Goal: Communication & Community: Answer question/provide support

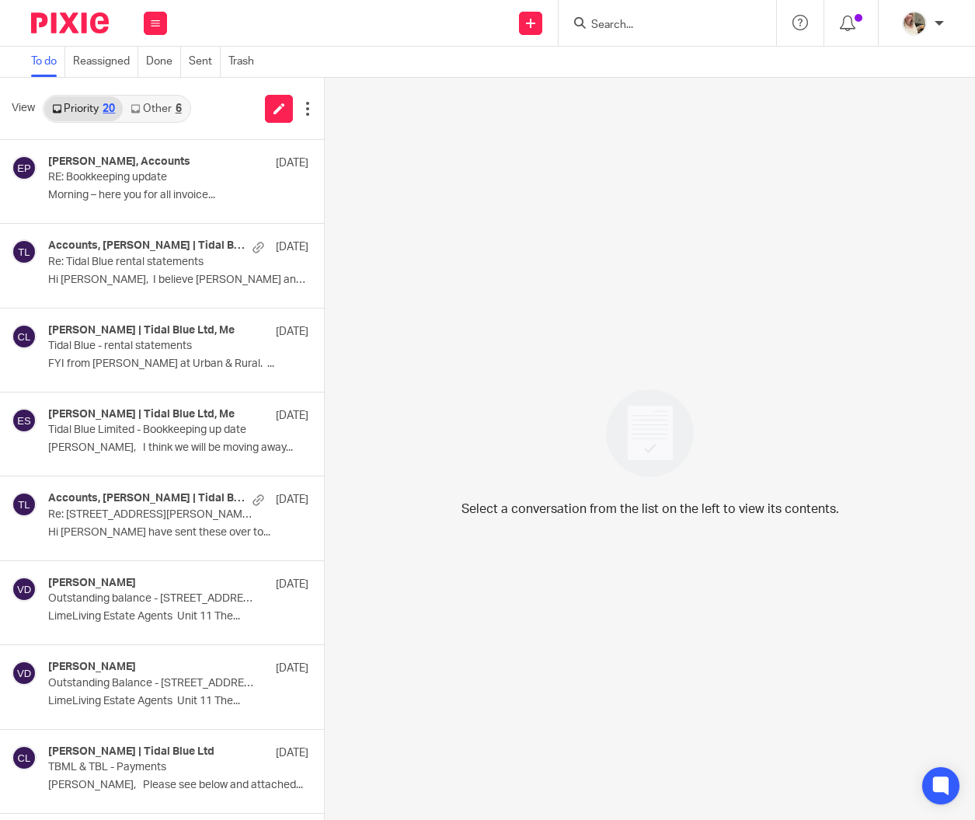
click at [166, 113] on link "Other 6" at bounding box center [156, 108] width 66 height 25
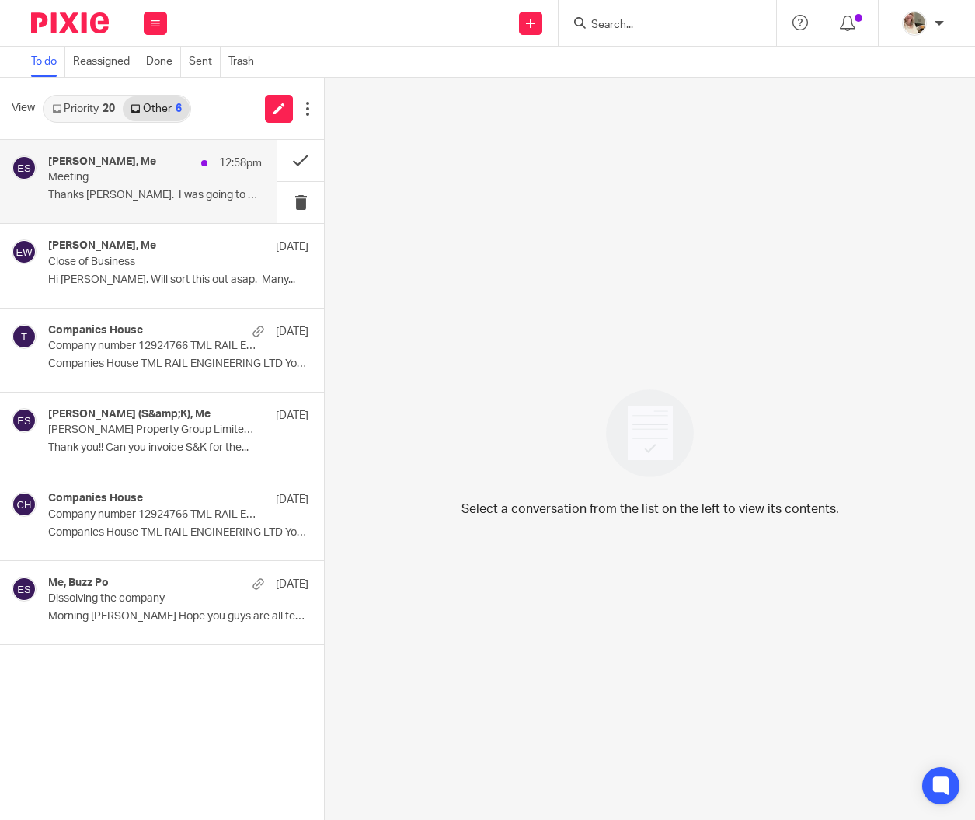
click at [158, 174] on p "Meeting" at bounding box center [133, 177] width 171 height 13
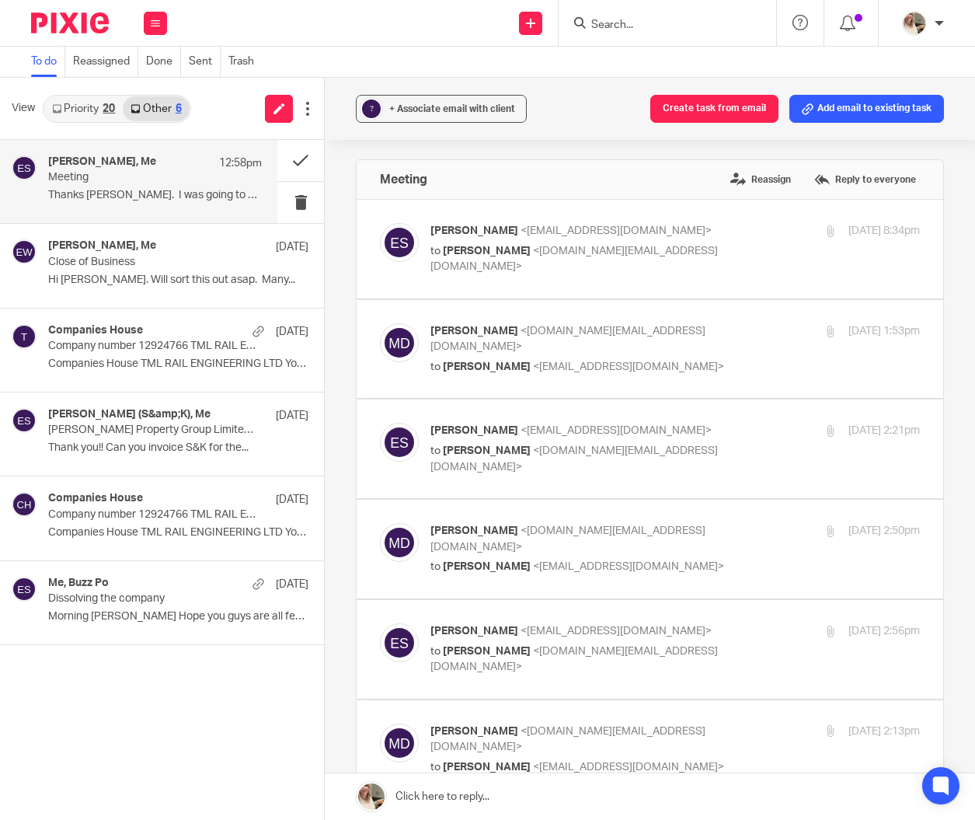
click at [80, 107] on link "Priority 20" at bounding box center [83, 108] width 78 height 25
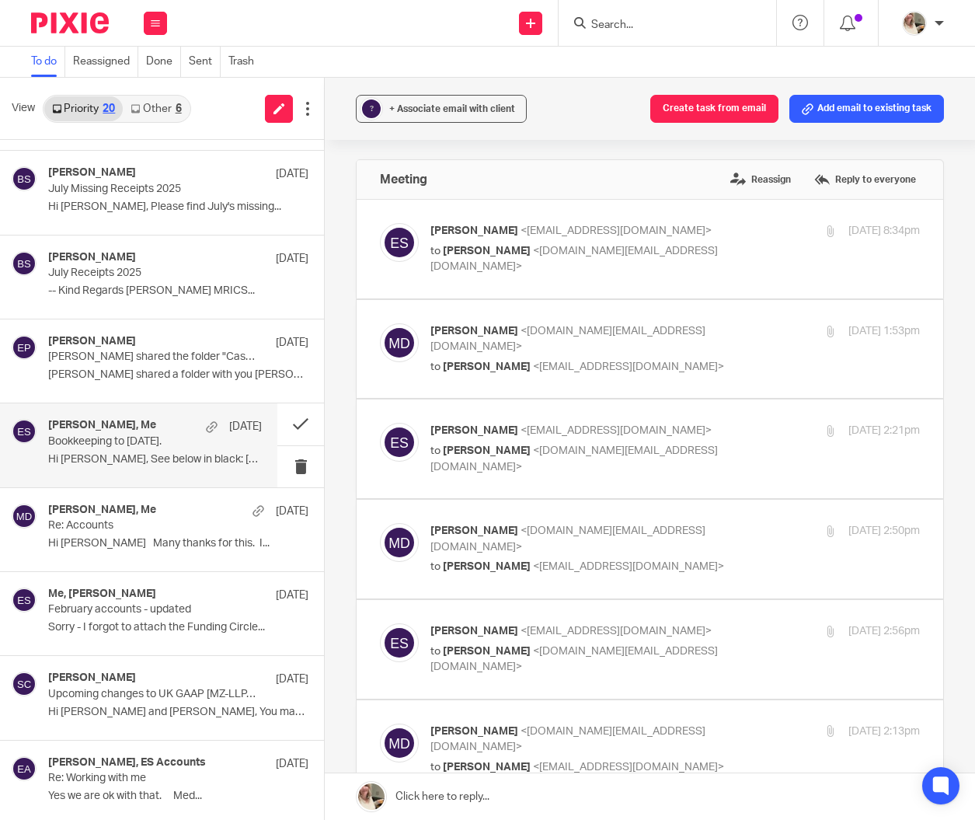
scroll to position [998, 0]
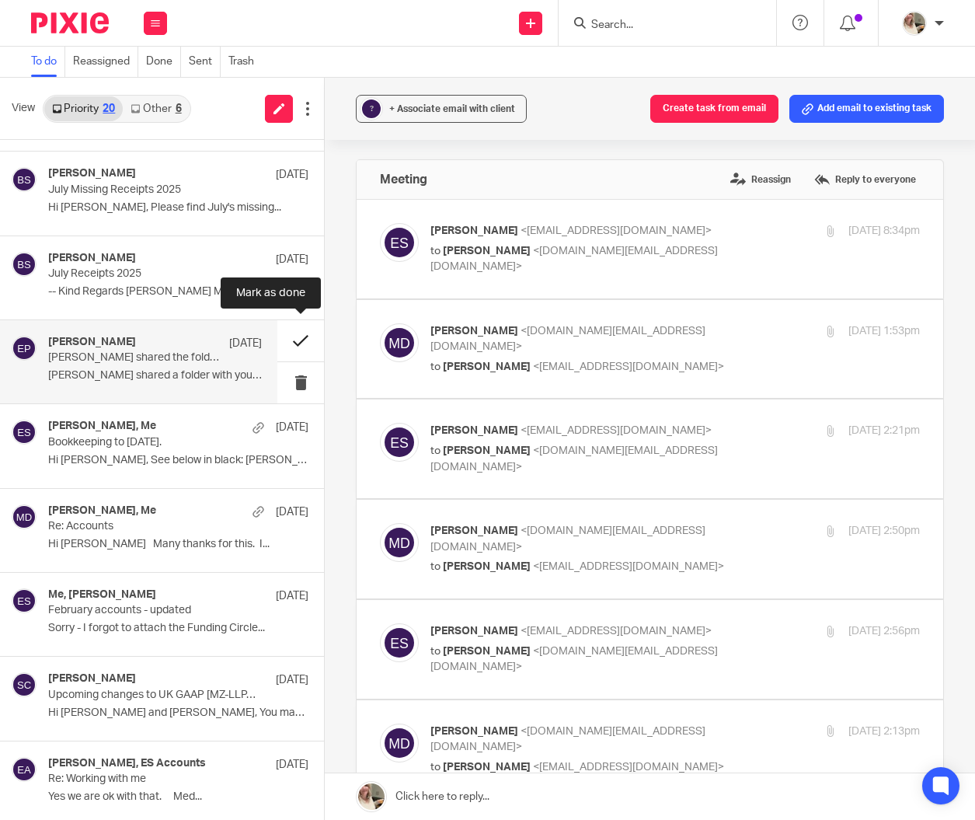
click at [309, 330] on button at bounding box center [300, 340] width 47 height 41
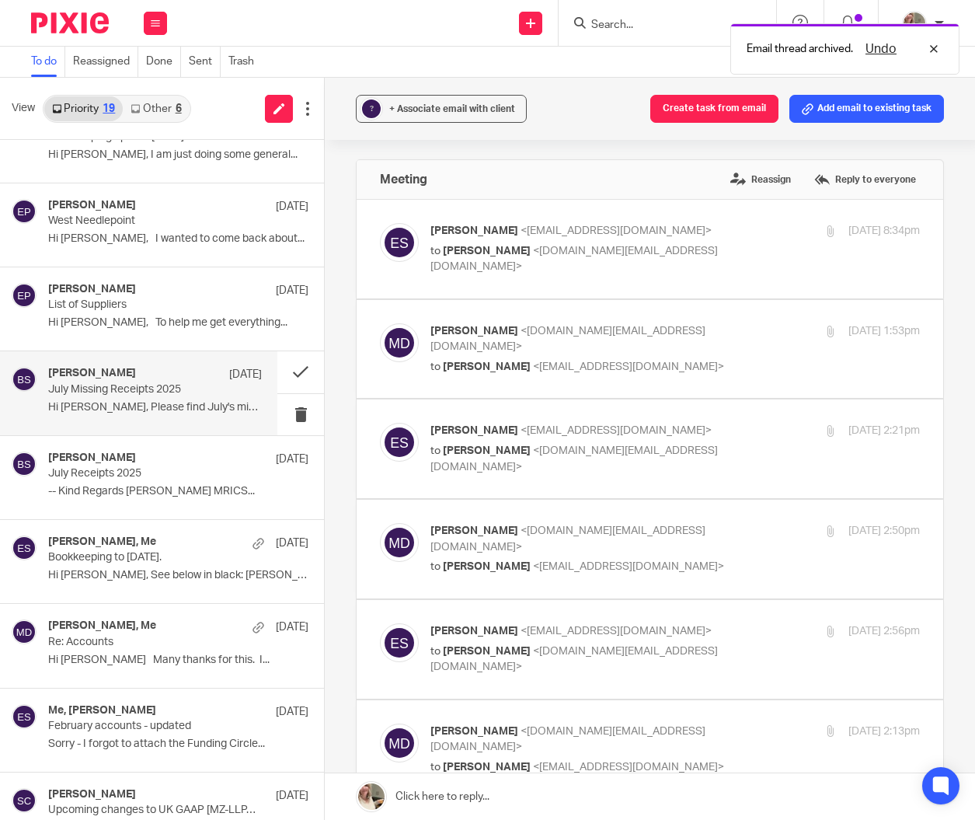
scroll to position [784, 0]
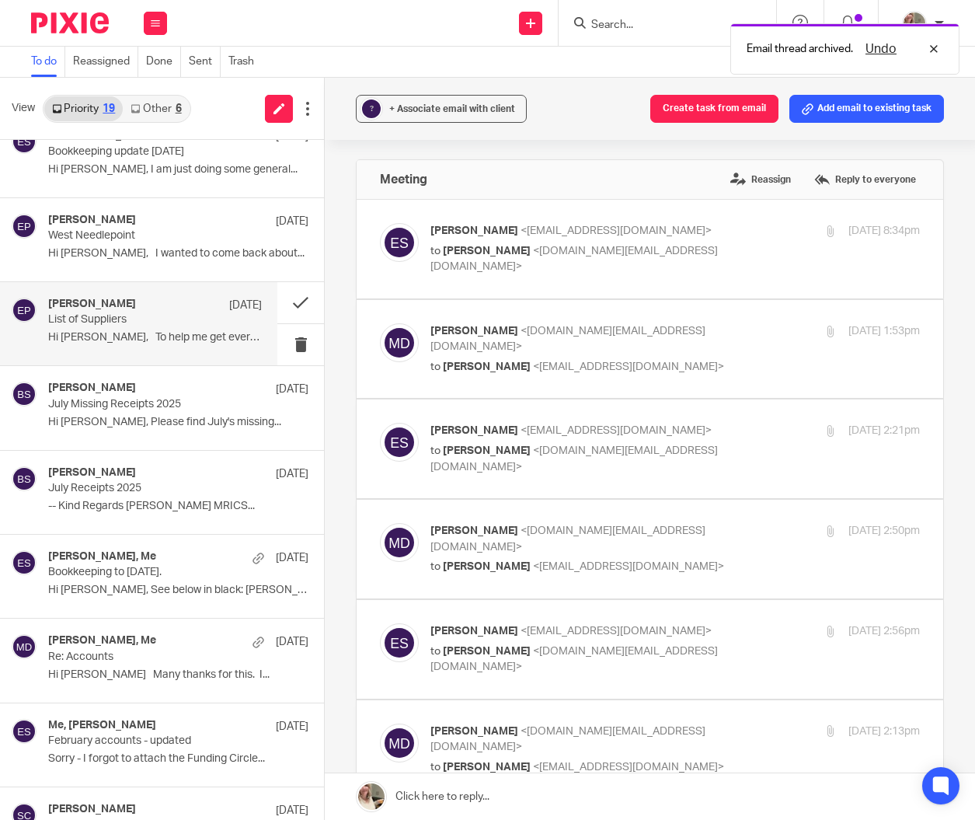
click at [115, 325] on div "Emma Paterson 17 Aug List of Suppliers Hi Ellie, To help me get everything..." at bounding box center [155, 324] width 214 height 52
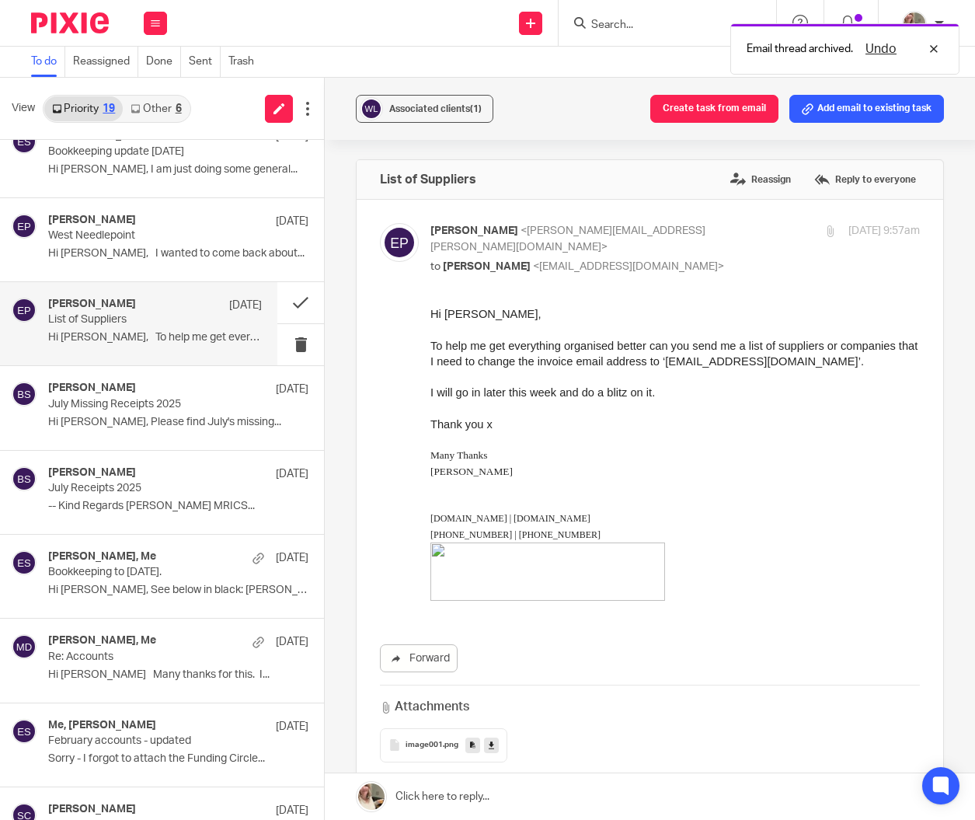
scroll to position [0, 0]
click at [307, 305] on button at bounding box center [300, 302] width 47 height 41
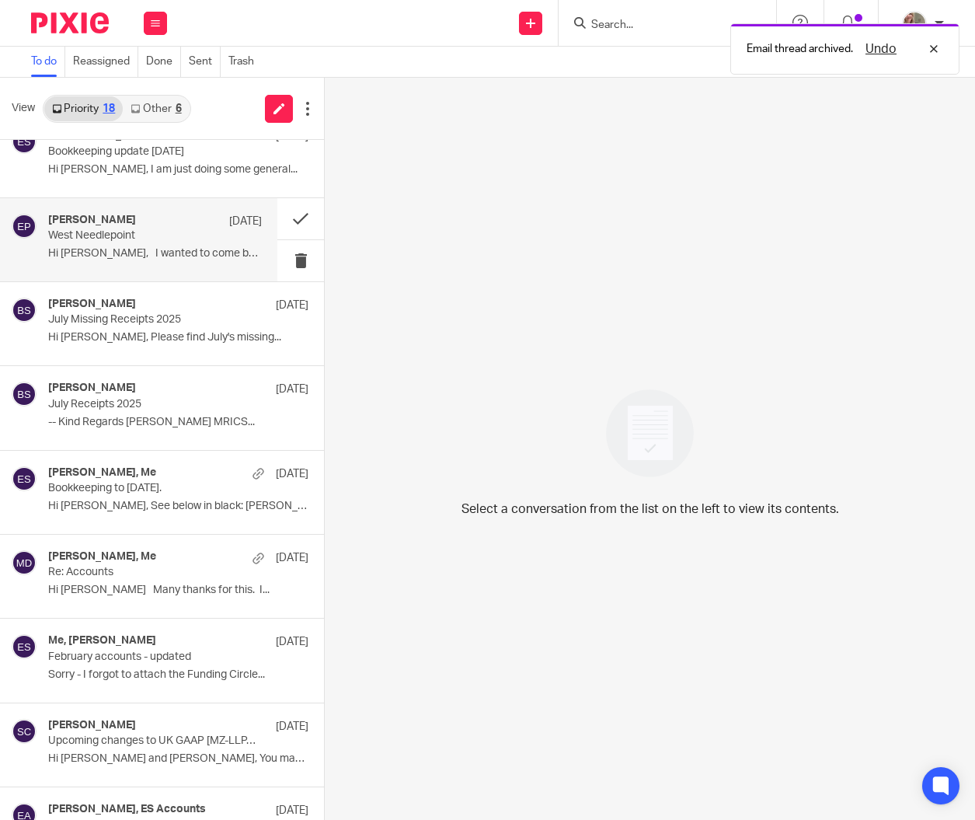
click at [133, 268] on div "Emma Paterson 27 Aug West Needlepoint Hi Ellie, I wanted to come back about..." at bounding box center [138, 239] width 277 height 83
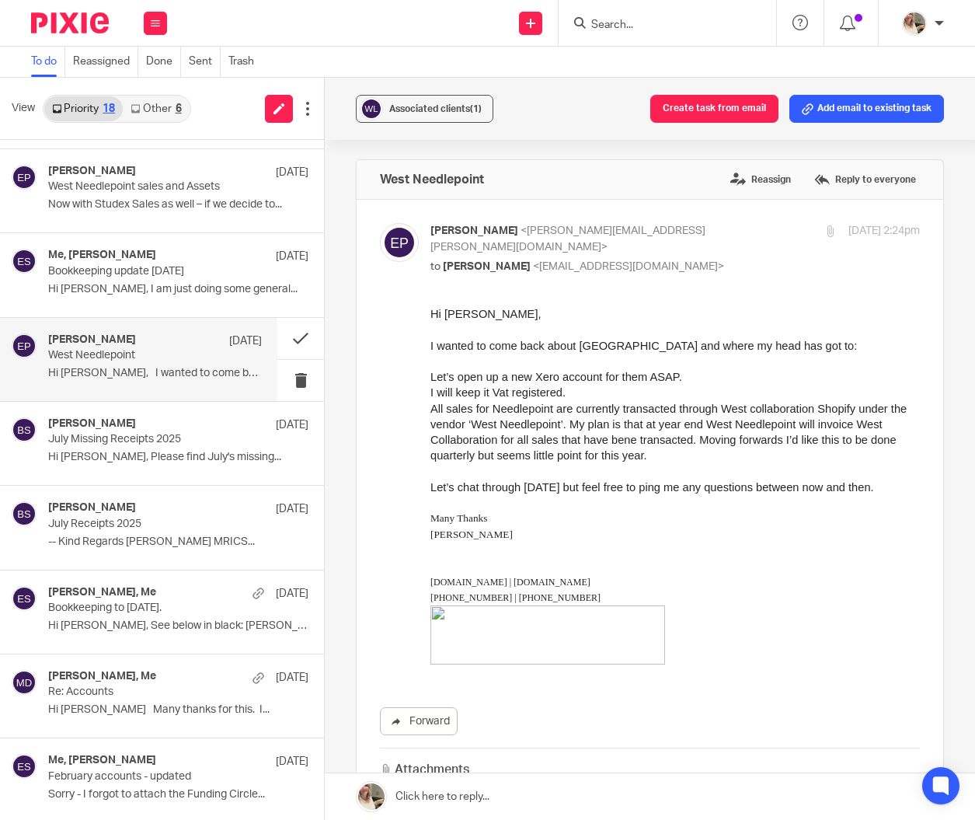
scroll to position [670, 0]
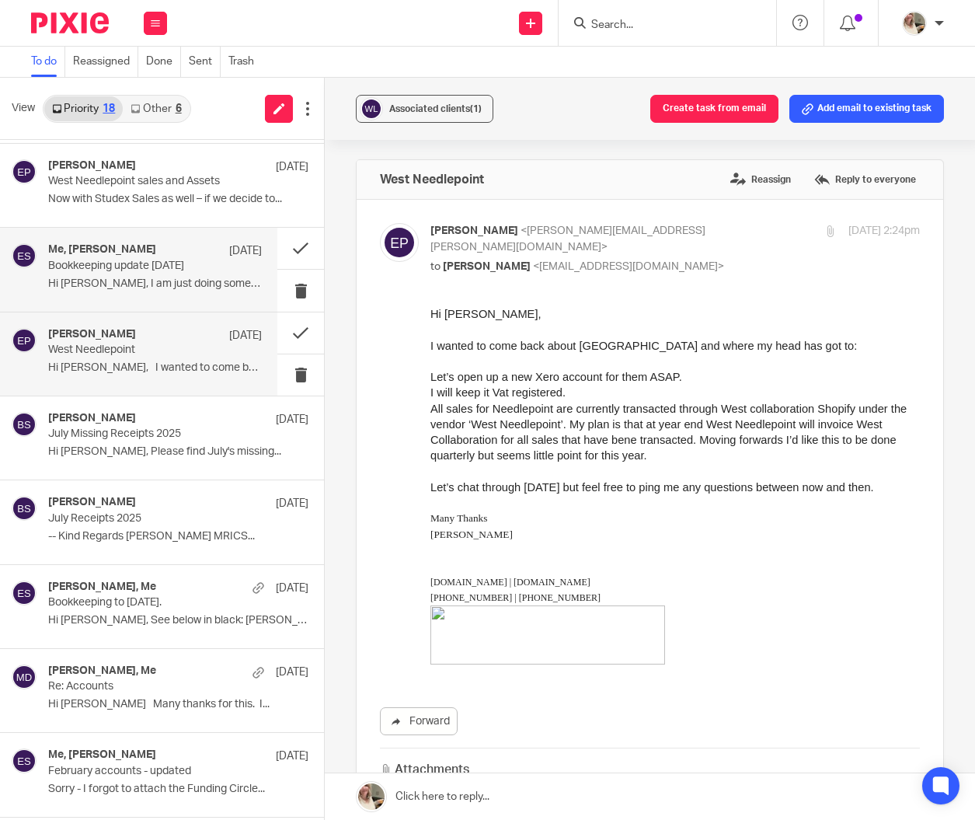
click at [120, 293] on div "Me, Emma Paterson 27 Aug Bookkeeping update 27/8/2025 Hi Ellie, I am just doing…" at bounding box center [138, 269] width 277 height 83
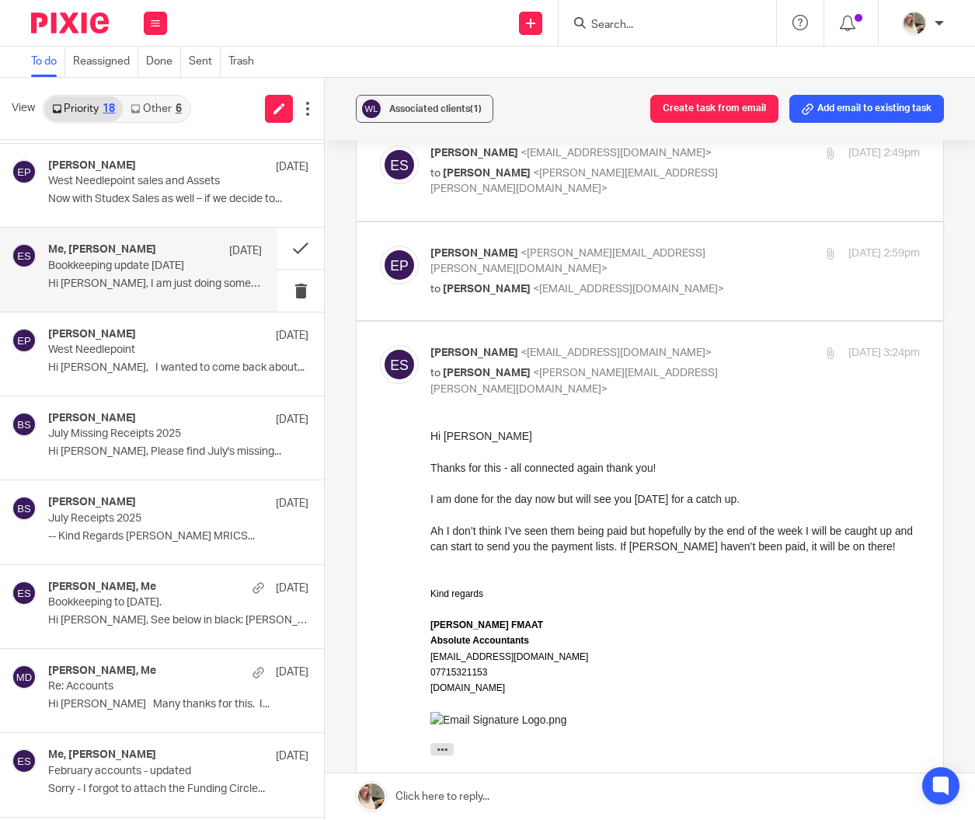
scroll to position [77, 0]
click at [495, 260] on div "Emma Paterson <emma.paterson@westcollaboration.com> to Ellie Sweeney <esweeney@…" at bounding box center [593, 272] width 326 height 52
checkbox input "true"
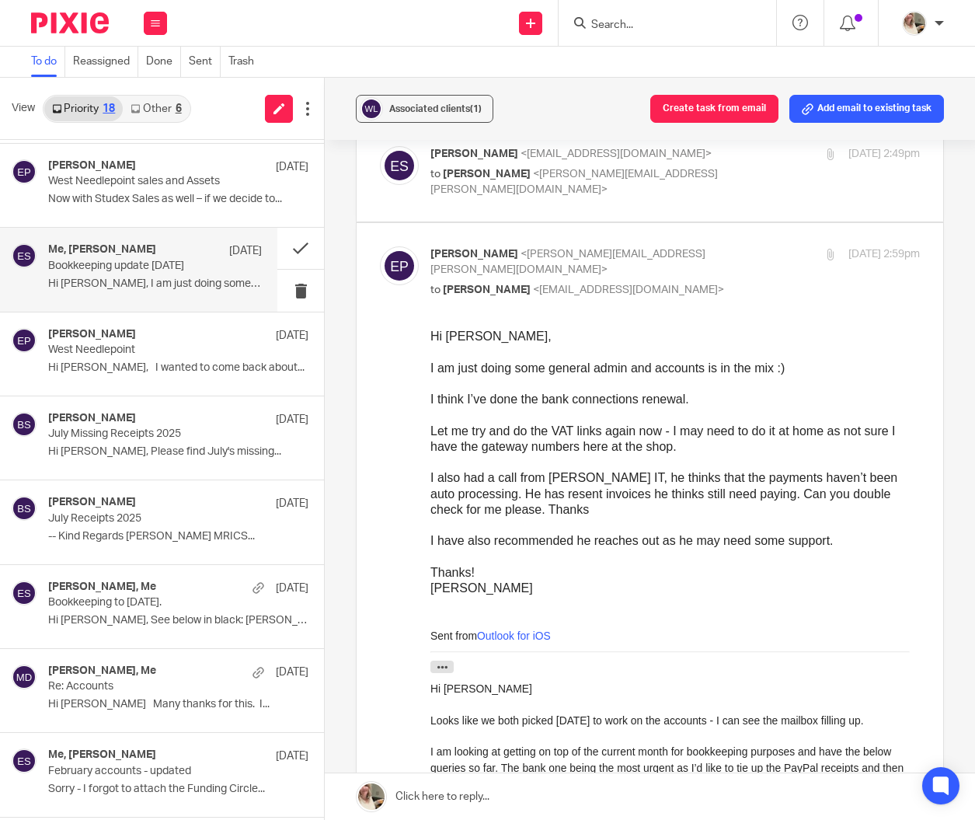
scroll to position [0, 0]
click at [290, 244] on button at bounding box center [300, 248] width 47 height 41
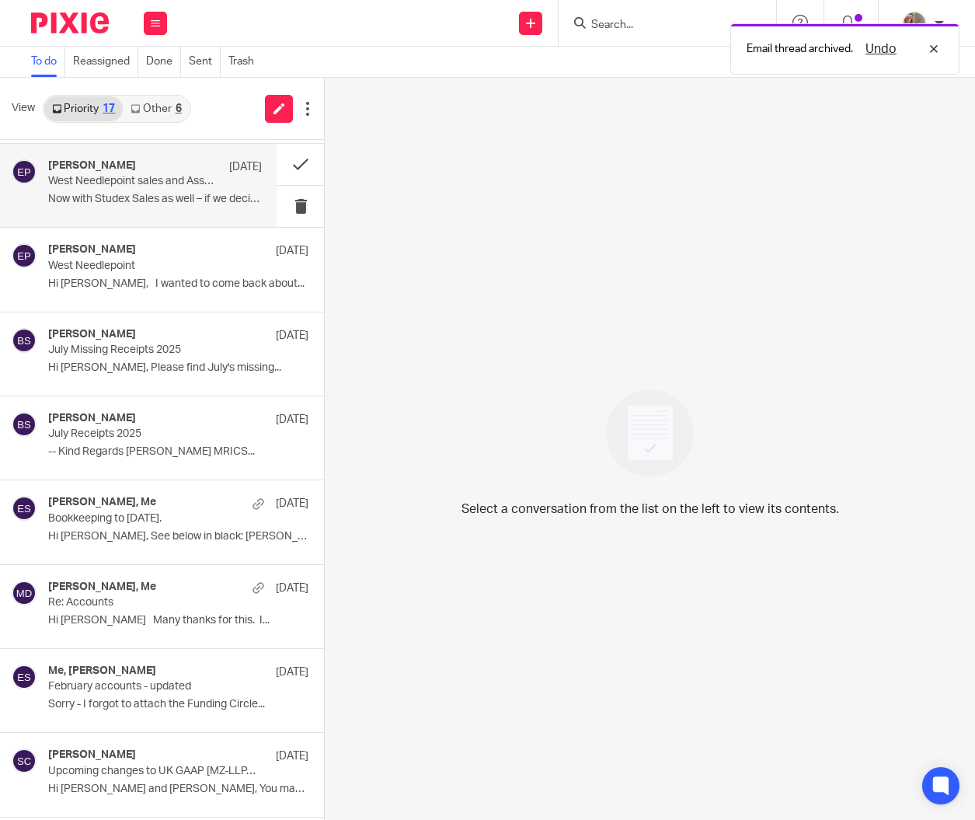
click at [147, 211] on div "Emma Paterson 29 Aug West Needlepoint sales and Assets Now with Studex Sales as…" at bounding box center [138, 185] width 277 height 83
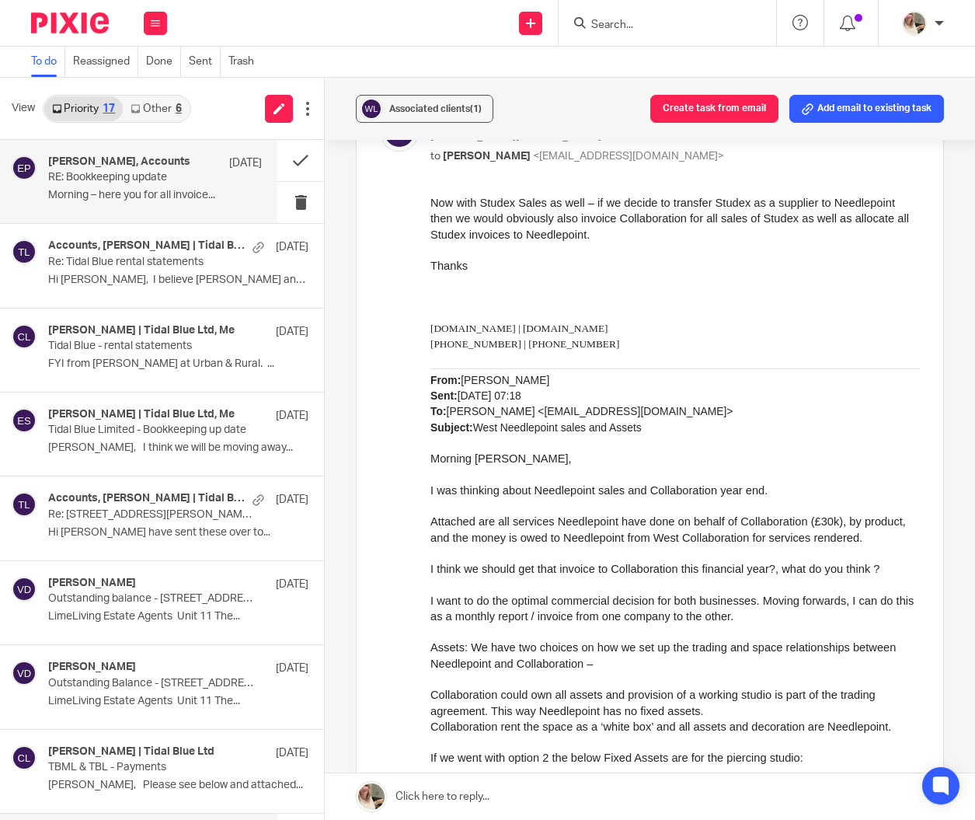
click at [137, 204] on div "Emma Paterson, Accounts 12 Sep RE: Bookkeeping update Morning – here you for al…" at bounding box center [155, 181] width 214 height 52
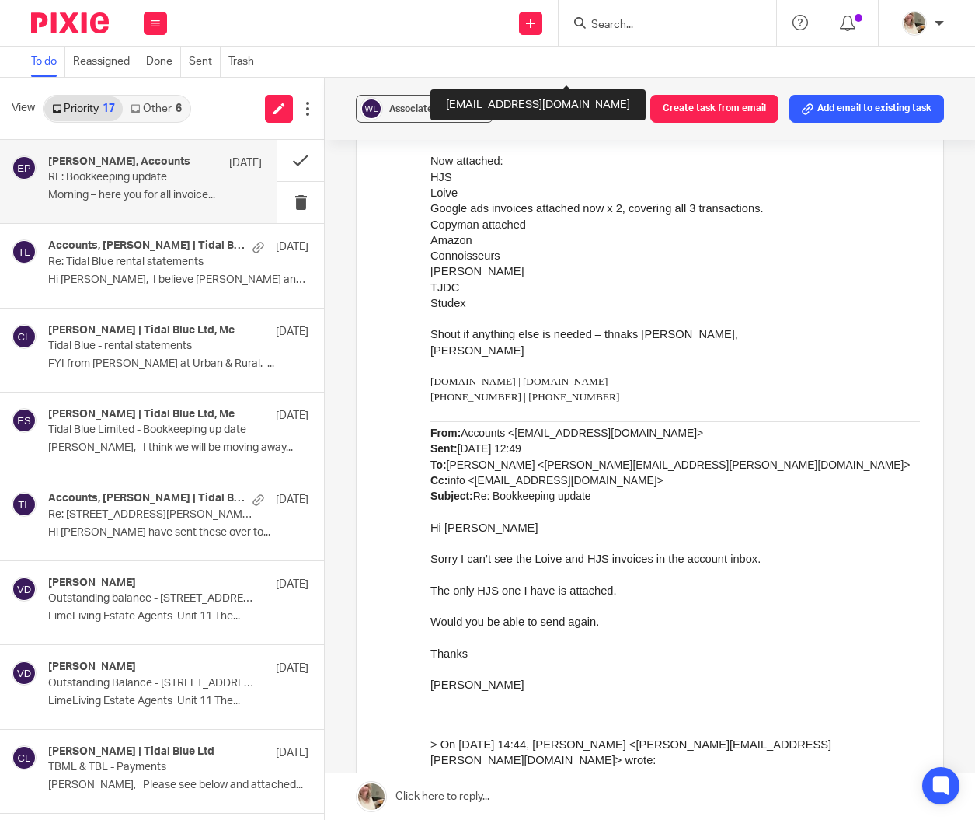
scroll to position [604, 0]
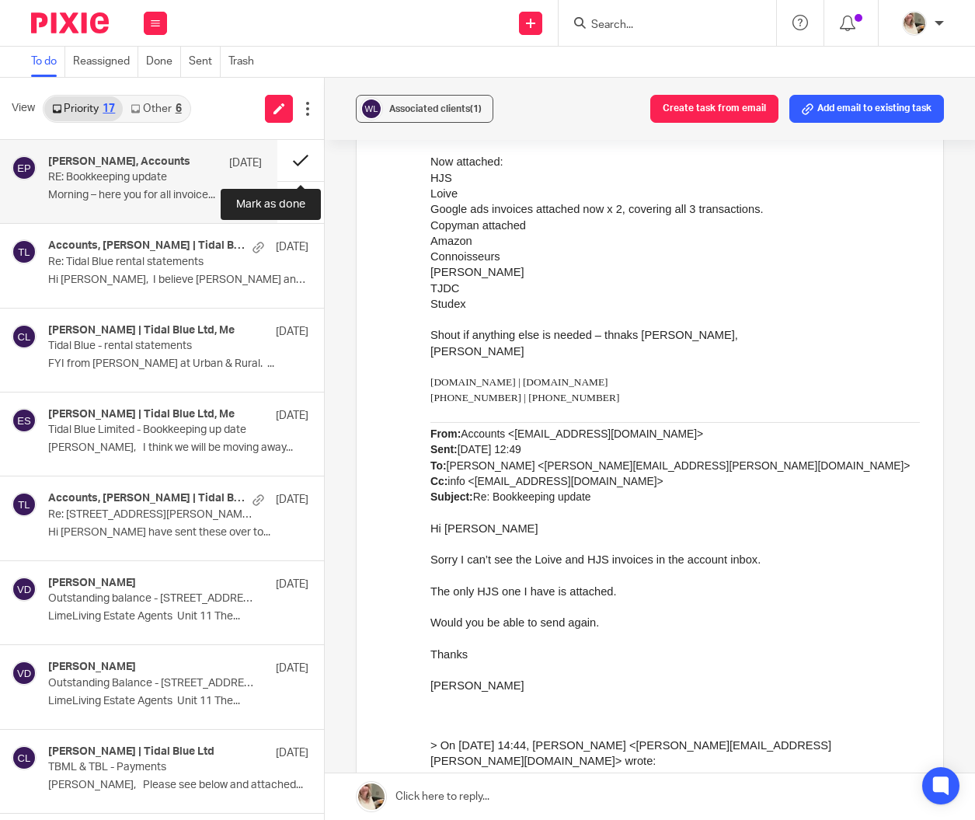
click at [287, 162] on button at bounding box center [300, 160] width 47 height 41
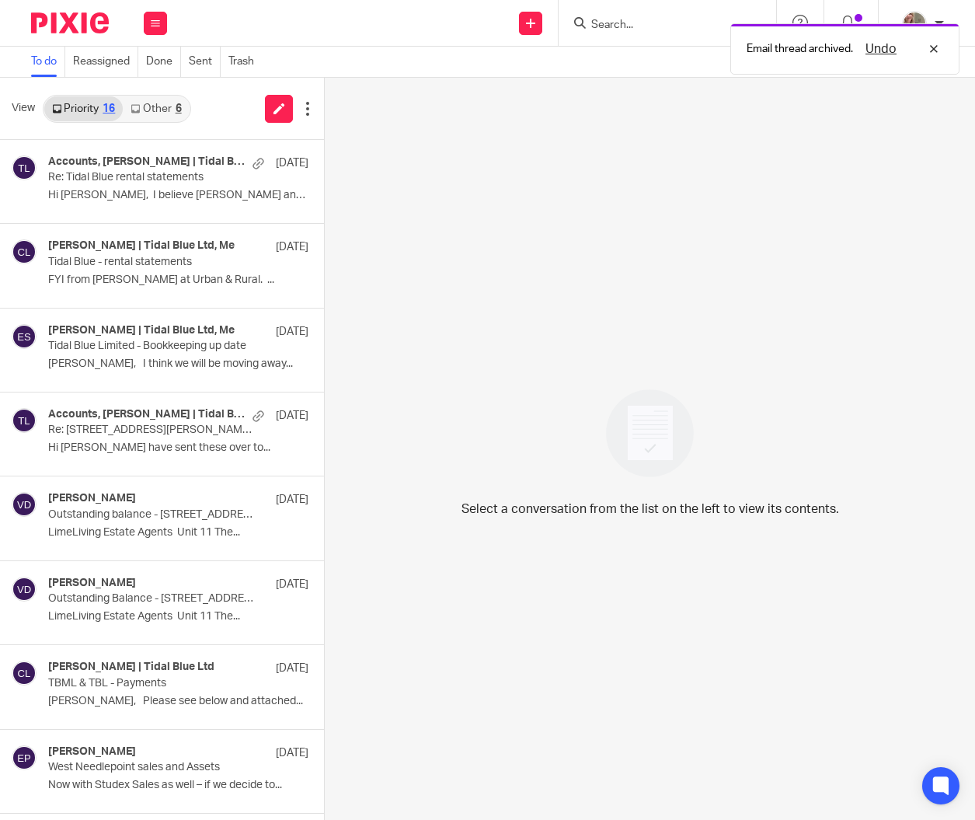
scroll to position [0, 0]
click at [156, 106] on link "Other 6" at bounding box center [156, 108] width 66 height 25
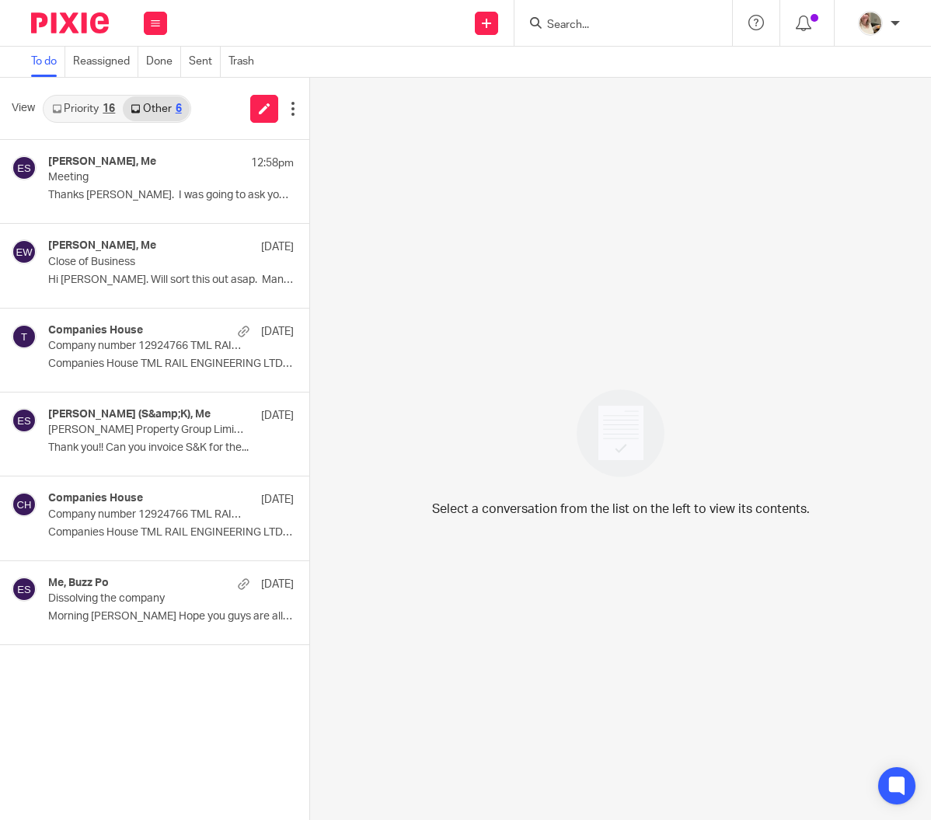
click at [91, 117] on link "Priority 16" at bounding box center [83, 108] width 78 height 25
